Goal: Task Accomplishment & Management: Use online tool/utility

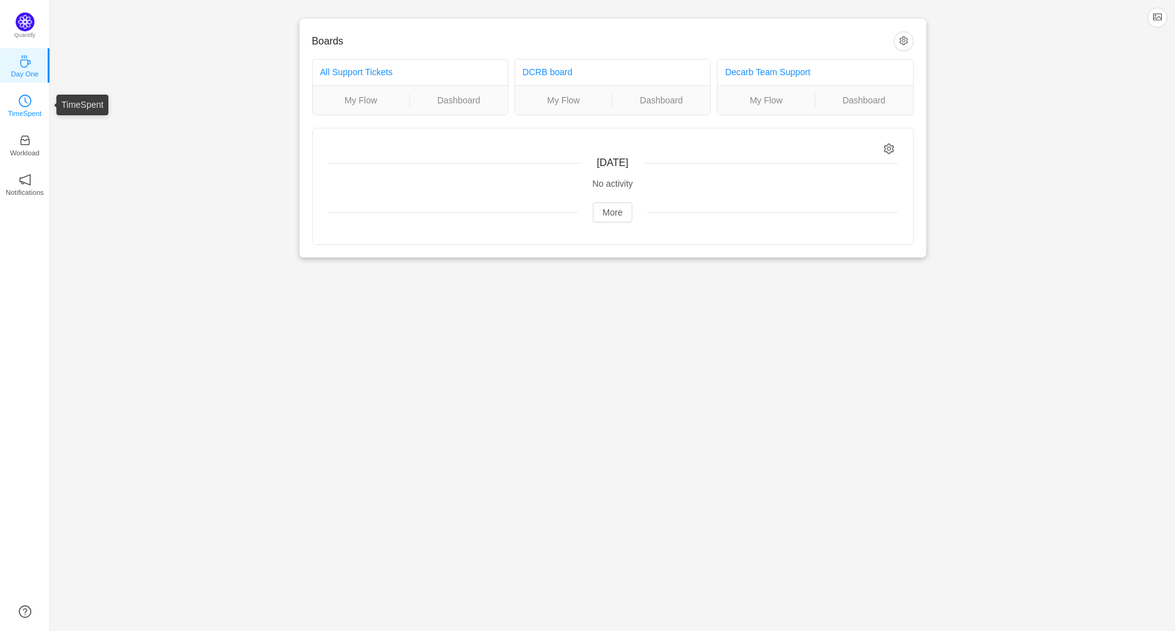
click at [24, 102] on icon "icon: clock-circle" at bounding box center [25, 101] width 13 height 13
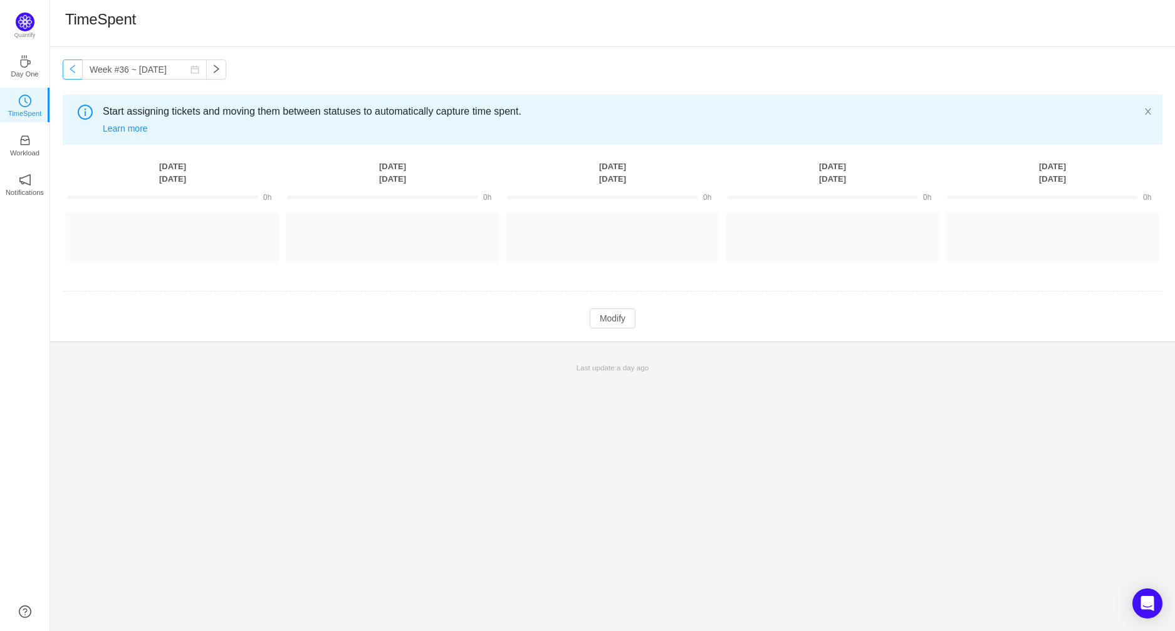
click at [70, 68] on button "button" at bounding box center [73, 70] width 20 height 20
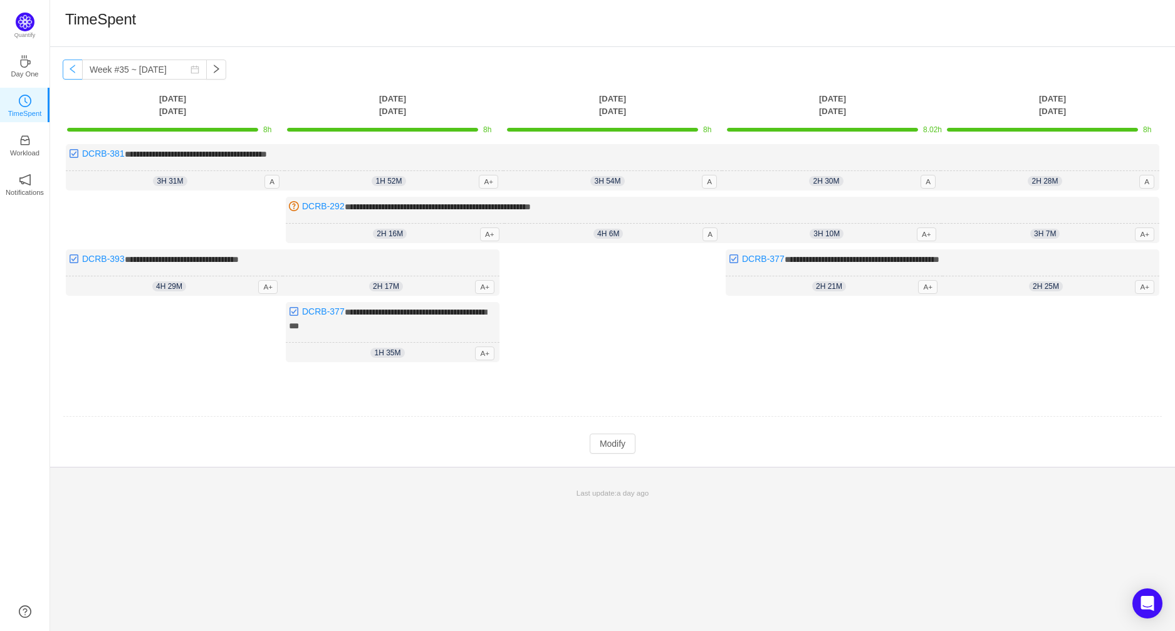
click at [70, 68] on button "button" at bounding box center [73, 70] width 20 height 20
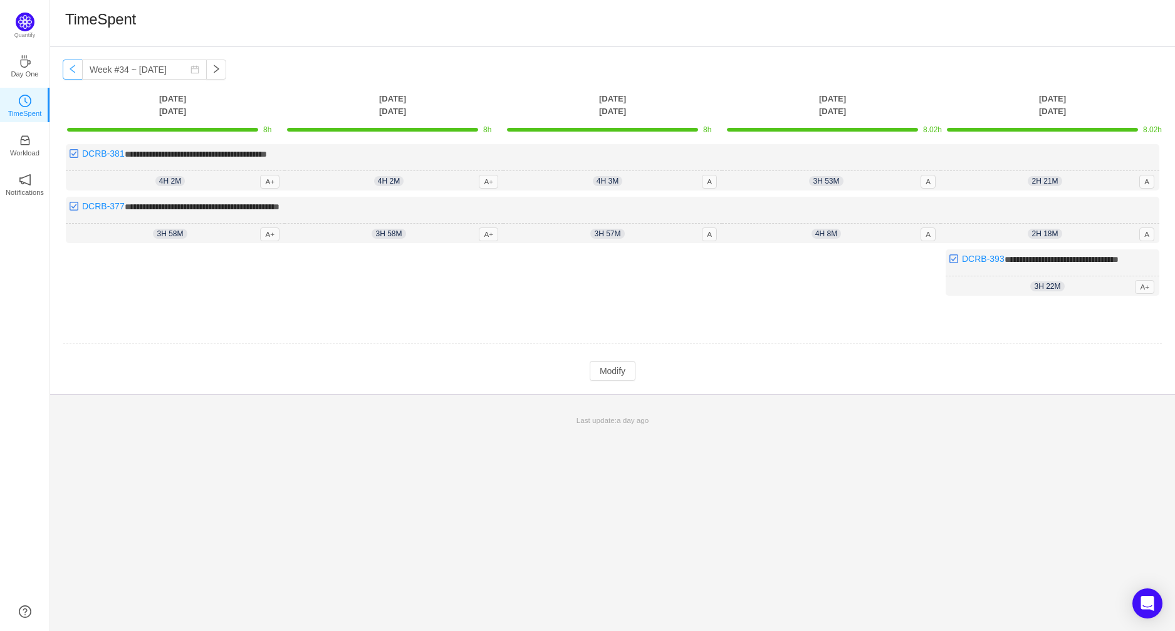
click at [70, 68] on button "button" at bounding box center [73, 70] width 20 height 20
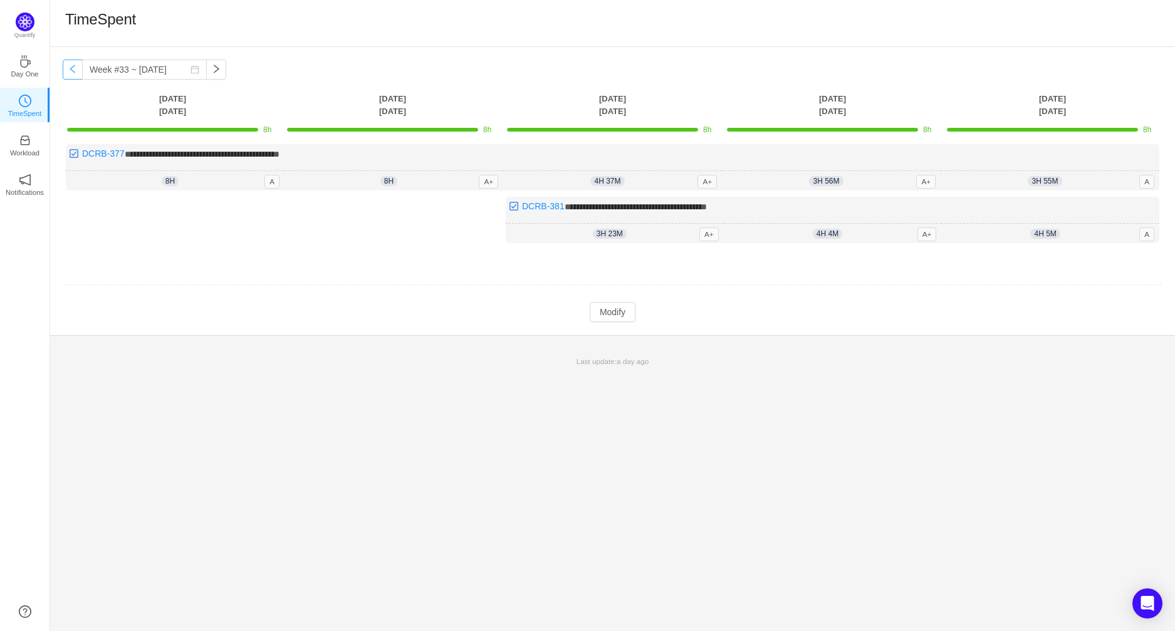
click at [70, 68] on button "button" at bounding box center [73, 70] width 20 height 20
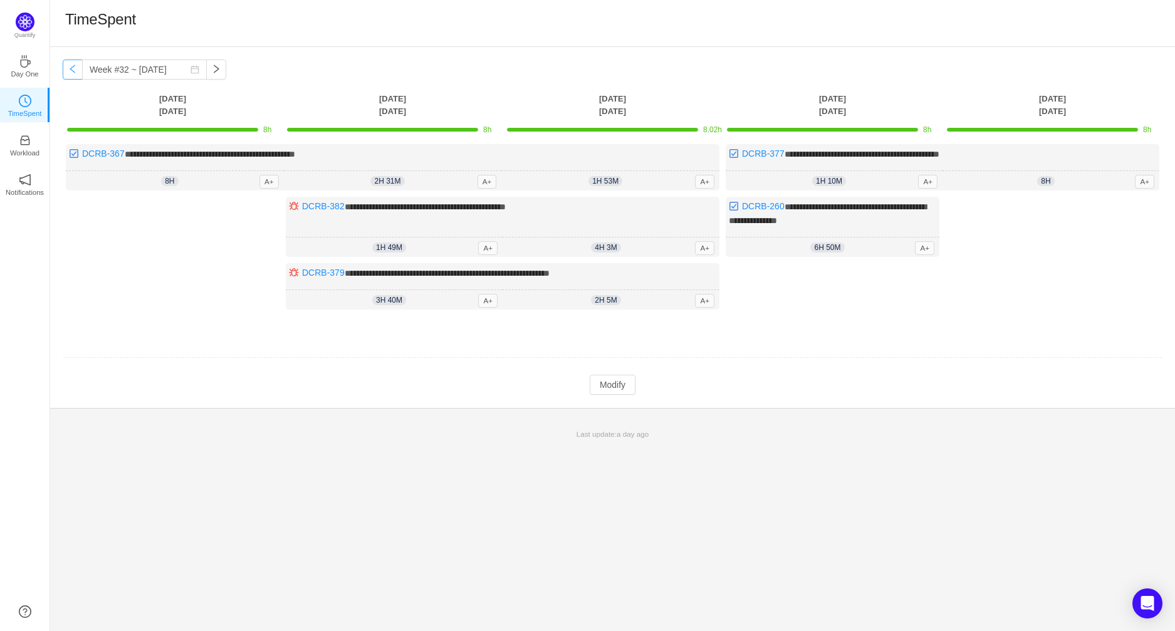
click at [70, 68] on button "button" at bounding box center [73, 70] width 20 height 20
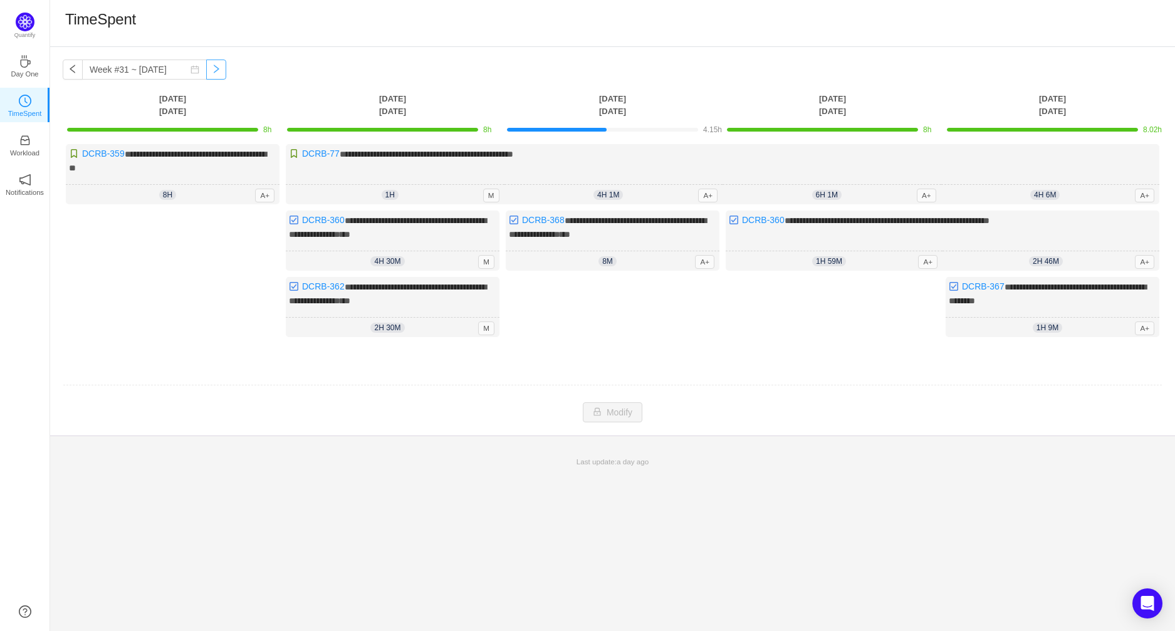
click at [208, 70] on button "button" at bounding box center [216, 70] width 20 height 20
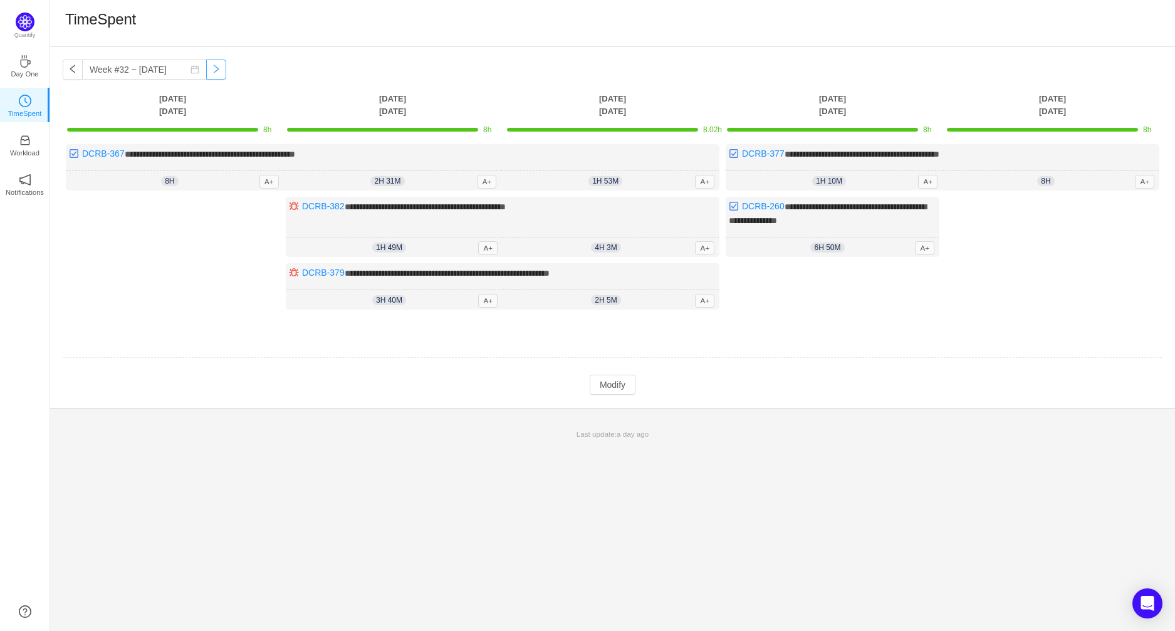
click at [207, 68] on button "button" at bounding box center [216, 70] width 20 height 20
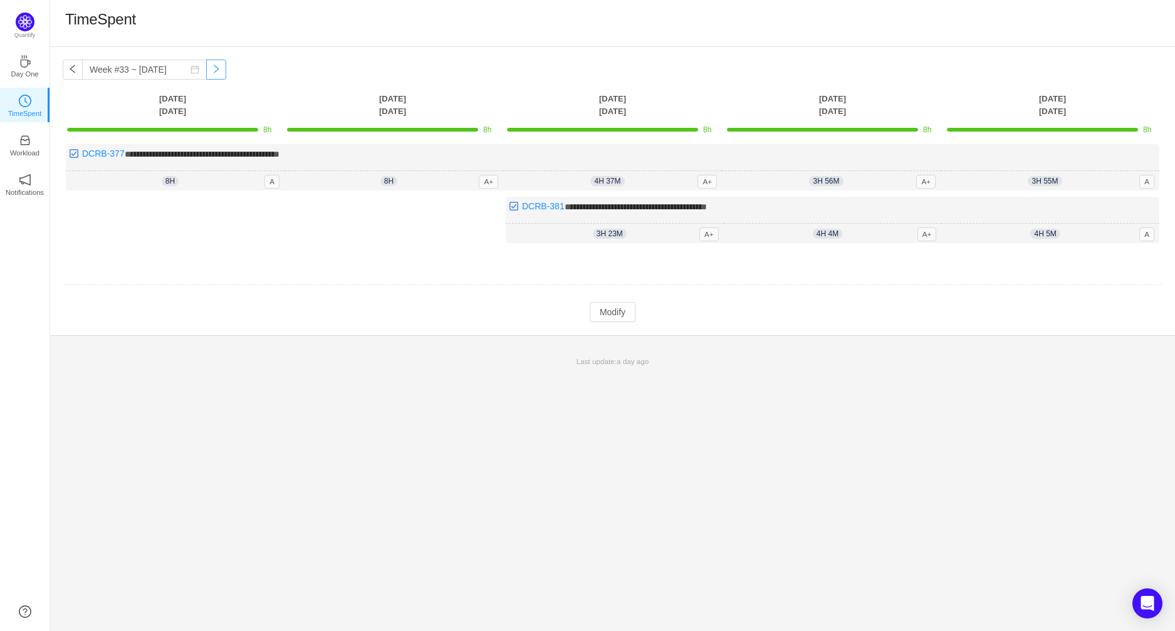
click at [208, 66] on button "button" at bounding box center [216, 70] width 20 height 20
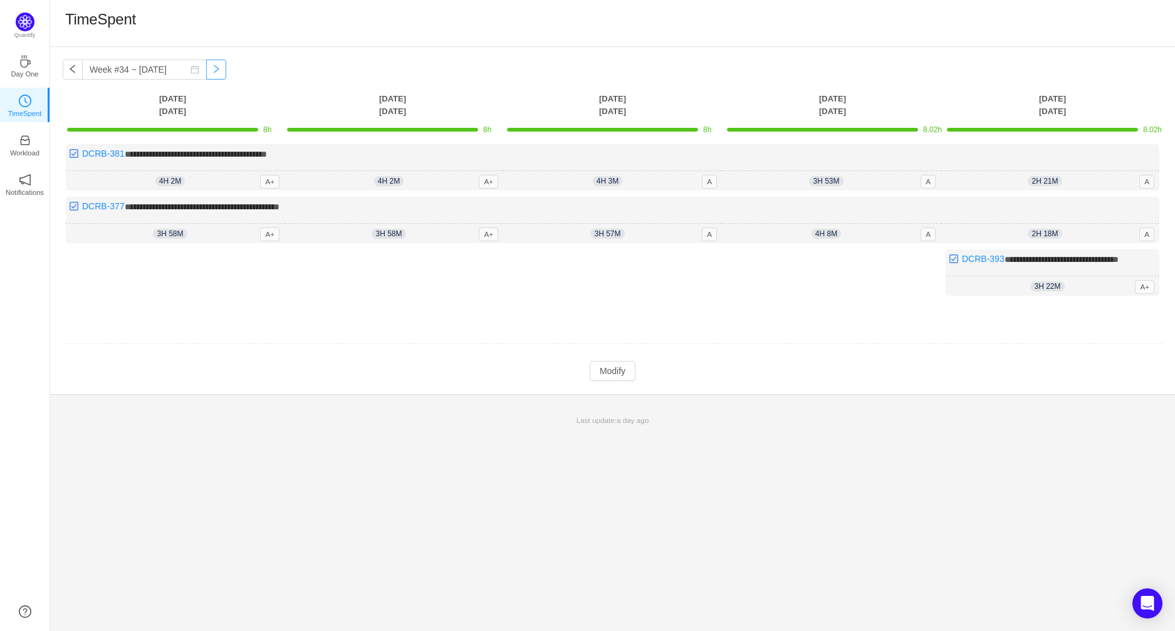
click at [208, 70] on button "button" at bounding box center [216, 70] width 20 height 20
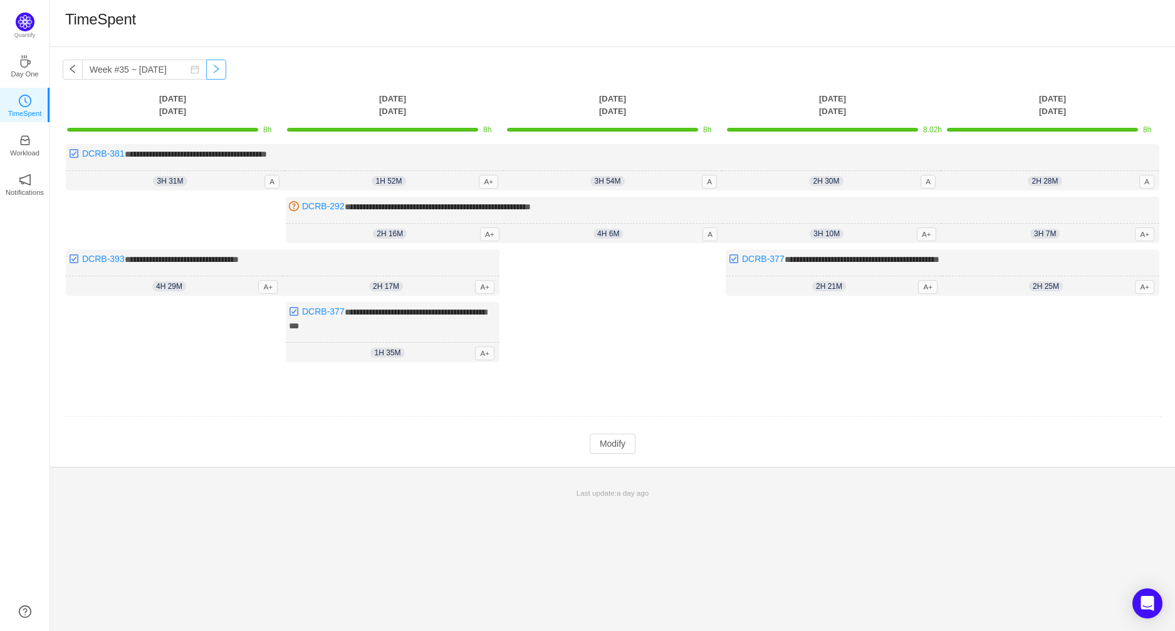
click at [206, 69] on button "button" at bounding box center [216, 70] width 20 height 20
type input "Week #36 ~ [DATE]"
